Goal: Information Seeking & Learning: Compare options

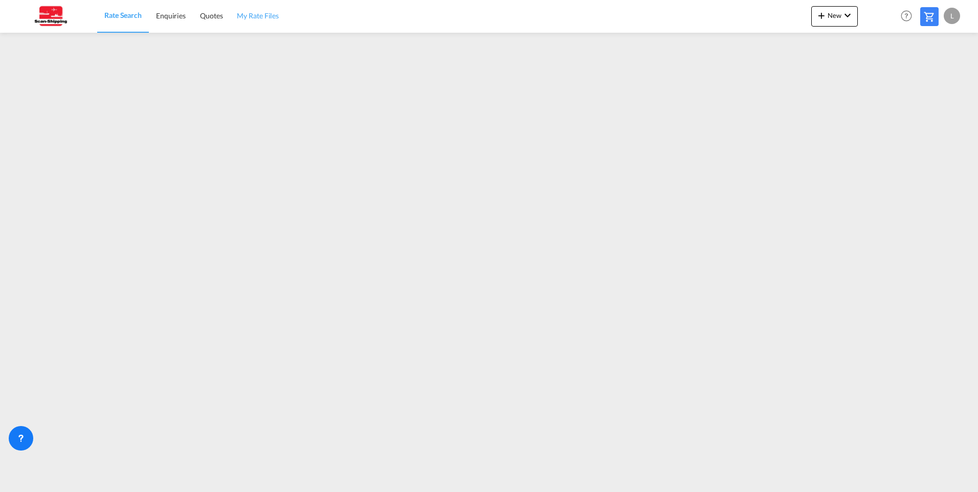
click at [250, 17] on span "My Rate Files" at bounding box center [258, 15] width 42 height 9
click at [126, 16] on span "Rate Search" at bounding box center [122, 15] width 37 height 9
